Goal: Information Seeking & Learning: Find specific fact

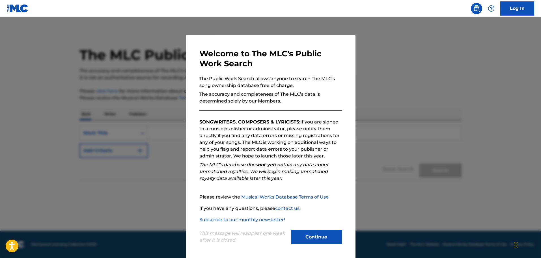
click at [317, 232] on button "Continue" at bounding box center [316, 237] width 51 height 14
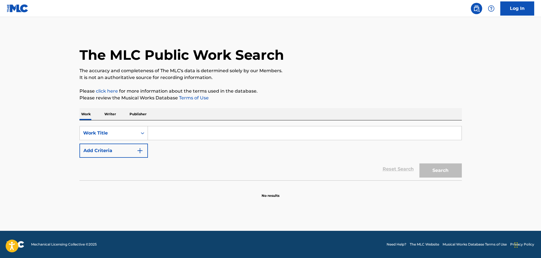
click at [222, 131] on input "Search Form" at bounding box center [304, 133] width 313 height 14
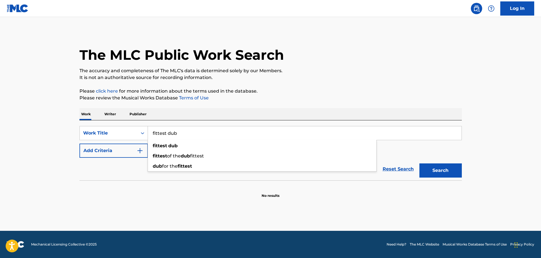
type input "fittest dub"
drag, startPoint x: 265, startPoint y: 212, endPoint x: 295, endPoint y: 200, distance: 32.0
click at [268, 213] on main "The MLC Public Work Search The accuracy and completeness of The MLC's data is d…" at bounding box center [270, 123] width 541 height 213
click at [426, 174] on button "Search" at bounding box center [440, 170] width 42 height 14
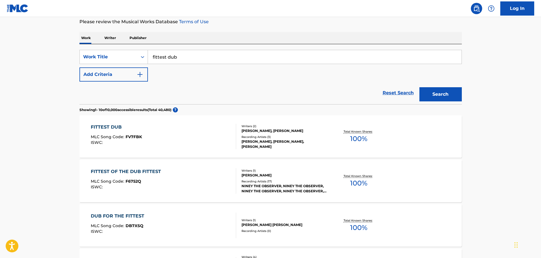
scroll to position [85, 0]
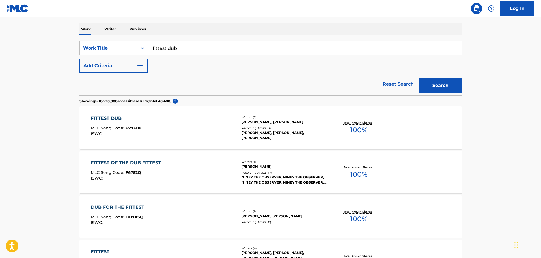
click at [185, 126] on div "FITTEST DUB MLC Song Code : FV7FBK ISWC :" at bounding box center [163, 127] width 145 height 25
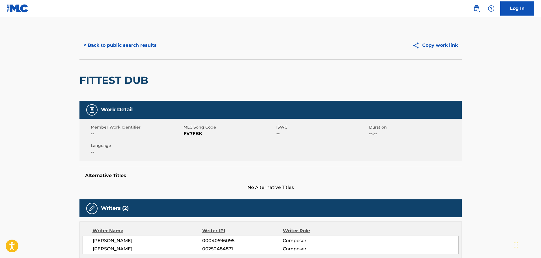
click at [101, 46] on button "< Back to public search results" at bounding box center [119, 45] width 81 height 14
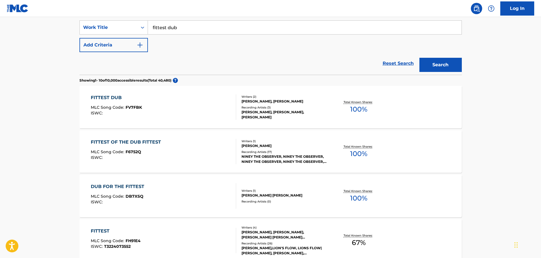
scroll to position [141, 0]
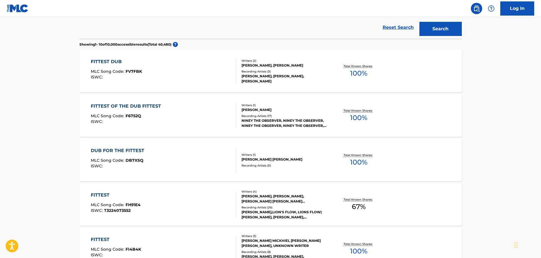
click at [90, 151] on div "DUB FOR THE FITTEST MLC Song Code : DB7XSQ ISWC : Writers ( 1 ) EDWARD O-SULLIV…" at bounding box center [270, 160] width 382 height 42
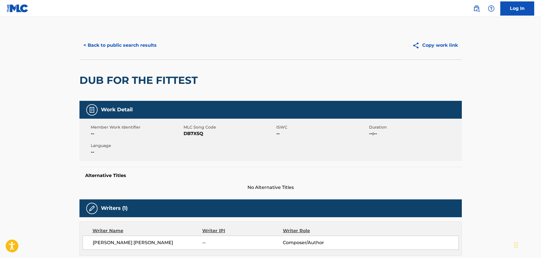
click at [126, 42] on button "< Back to public search results" at bounding box center [119, 45] width 81 height 14
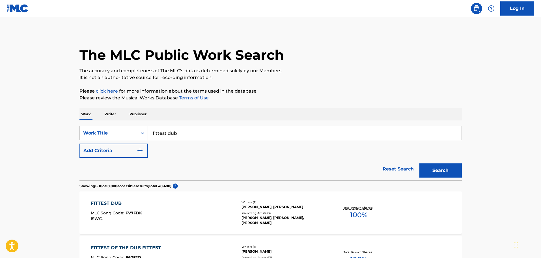
scroll to position [156, 0]
